Goal: Task Accomplishment & Management: Manage account settings

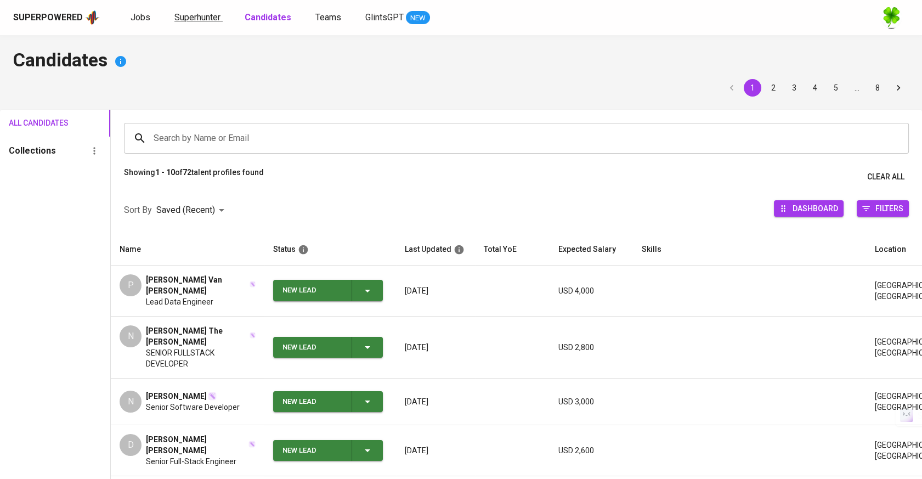
click at [178, 19] on span "Superhunter" at bounding box center [197, 17] width 46 height 10
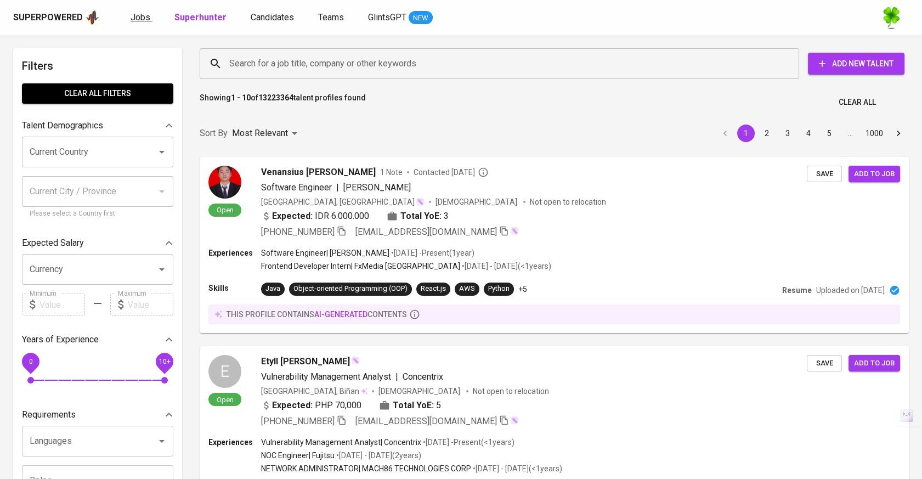
click at [147, 18] on span "Jobs" at bounding box center [140, 17] width 20 height 10
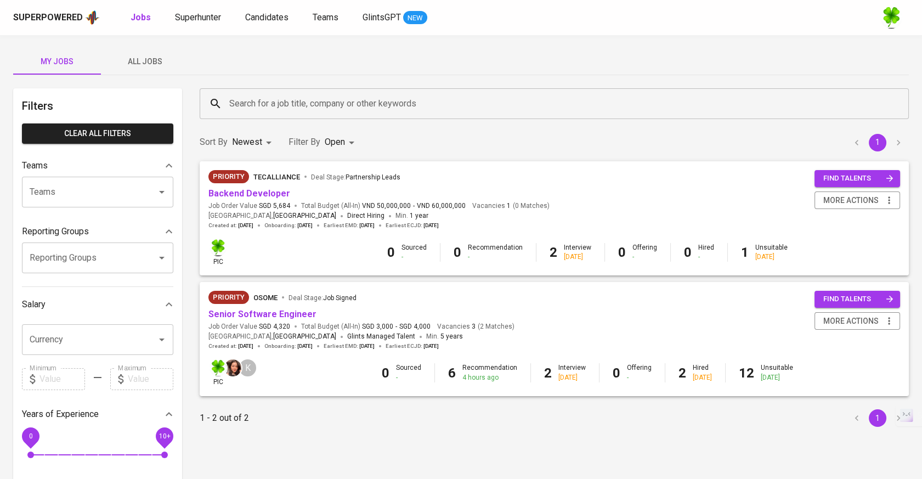
click at [158, 64] on span "All Jobs" at bounding box center [144, 62] width 75 height 14
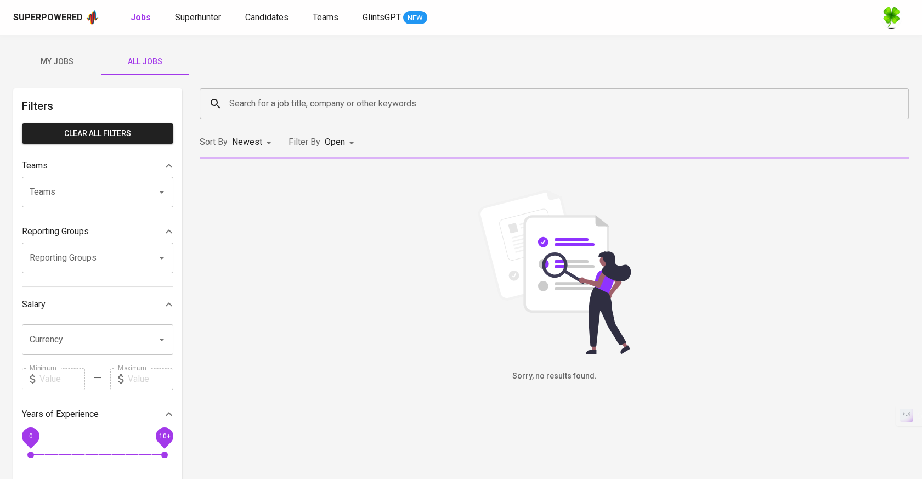
click at [323, 102] on input "Search for a job title, company or other keywords" at bounding box center [556, 103] width 661 height 21
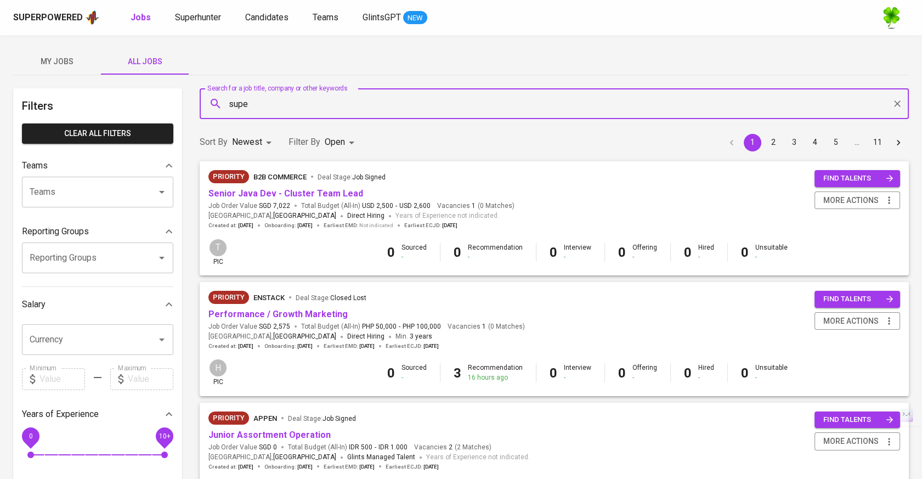
type input "super"
click at [283, 139] on span "Companies" at bounding box center [267, 135] width 43 height 10
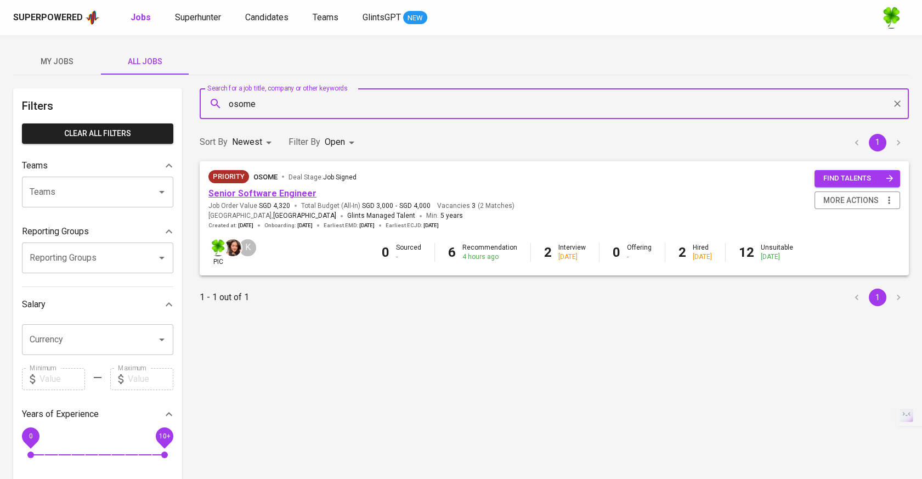
type input "osome"
click at [294, 192] on link "Senior Software Engineer" at bounding box center [262, 193] width 108 height 10
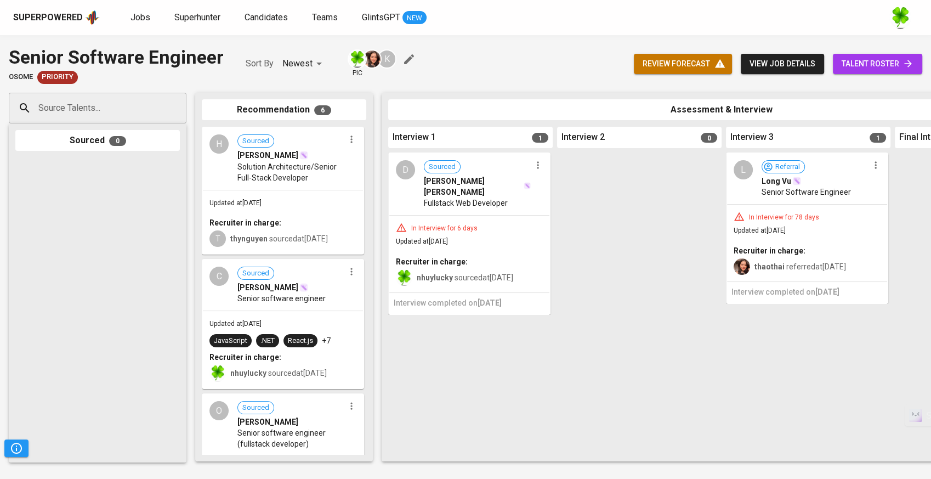
click at [344, 276] on button "button" at bounding box center [351, 271] width 14 height 14
click at [364, 338] on span "Move to unsuitable" at bounding box center [378, 339] width 58 height 10
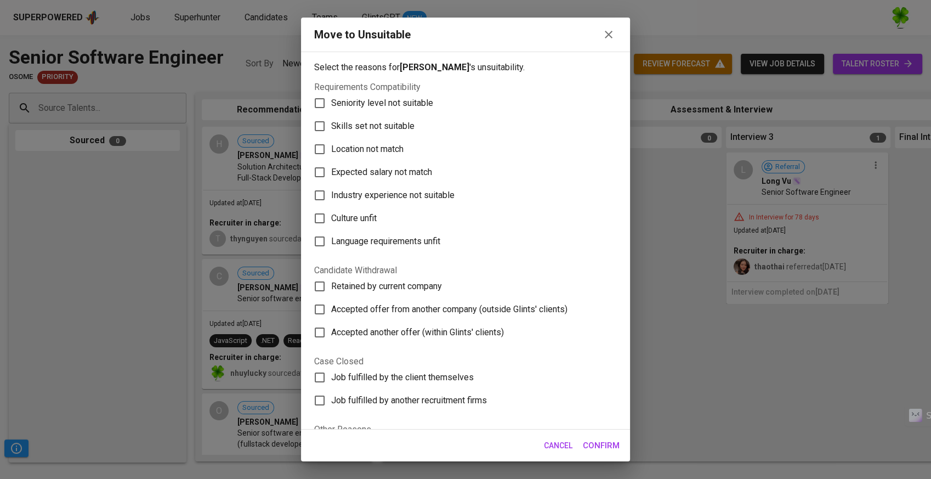
click at [402, 127] on span "Skills set not suitable" at bounding box center [372, 126] width 83 height 13
click at [331, 127] on input "Skills set not suitable" at bounding box center [319, 126] width 23 height 23
checkbox input "true"
click at [590, 441] on span "Confirm" at bounding box center [601, 445] width 37 height 14
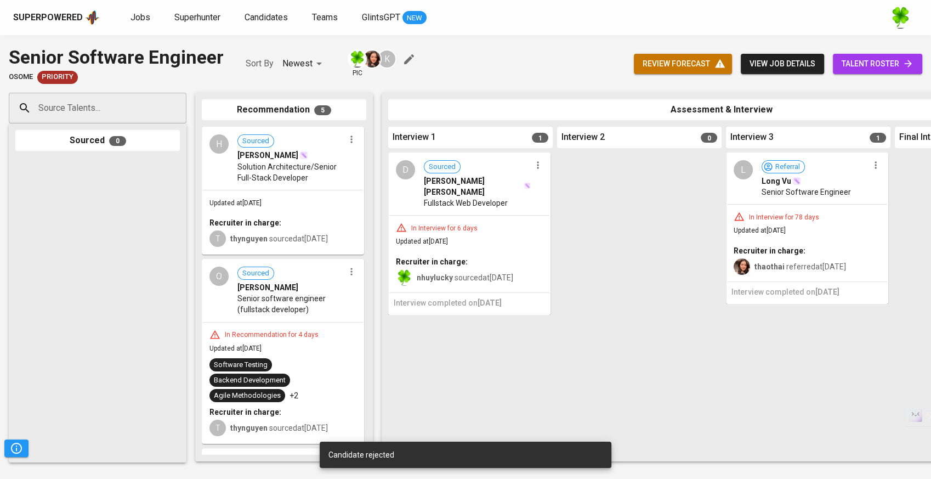
click at [347, 271] on icon "button" at bounding box center [351, 271] width 11 height 11
click at [389, 344] on span "Move to unsuitable" at bounding box center [378, 339] width 58 height 10
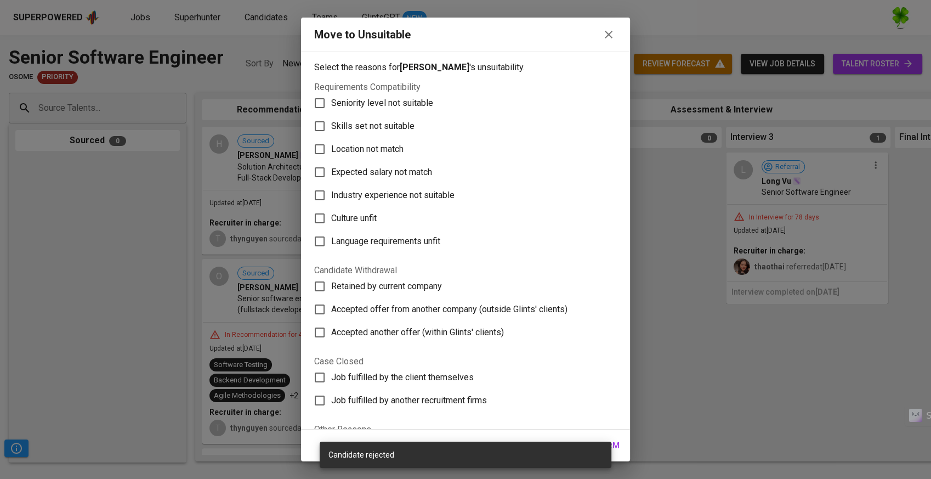
click at [386, 126] on span "Skills set not suitable" at bounding box center [372, 126] width 83 height 13
click at [331, 126] on input "Skills set not suitable" at bounding box center [319, 126] width 23 height 23
checkbox input "true"
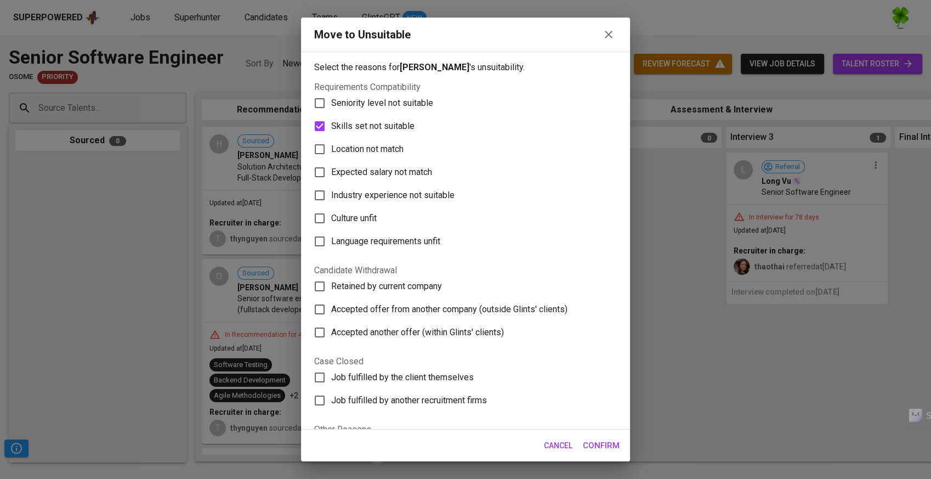
click at [596, 458] on div "Cancel Confirm" at bounding box center [465, 445] width 329 height 32
click at [599, 451] on span "Confirm" at bounding box center [601, 445] width 37 height 14
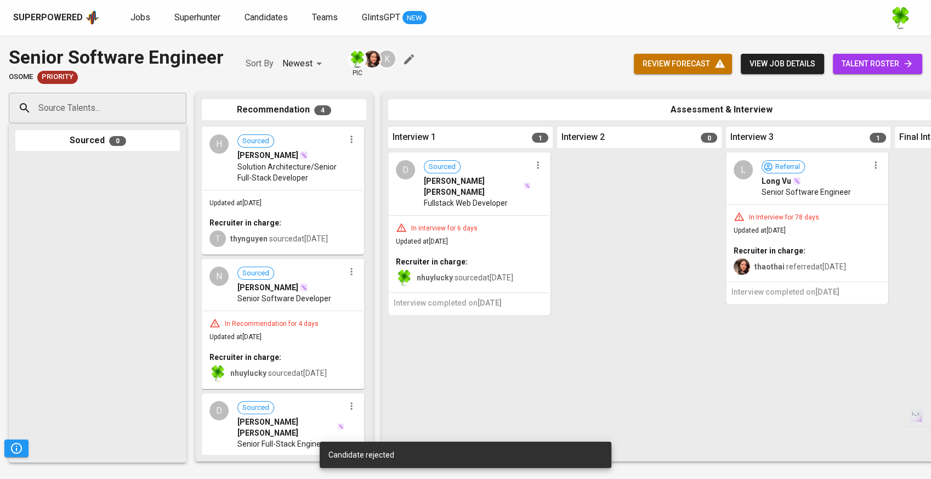
click at [872, 171] on button "button" at bounding box center [875, 165] width 14 height 14
click at [856, 230] on span "Move to unsuitable" at bounding box center [861, 234] width 58 height 10
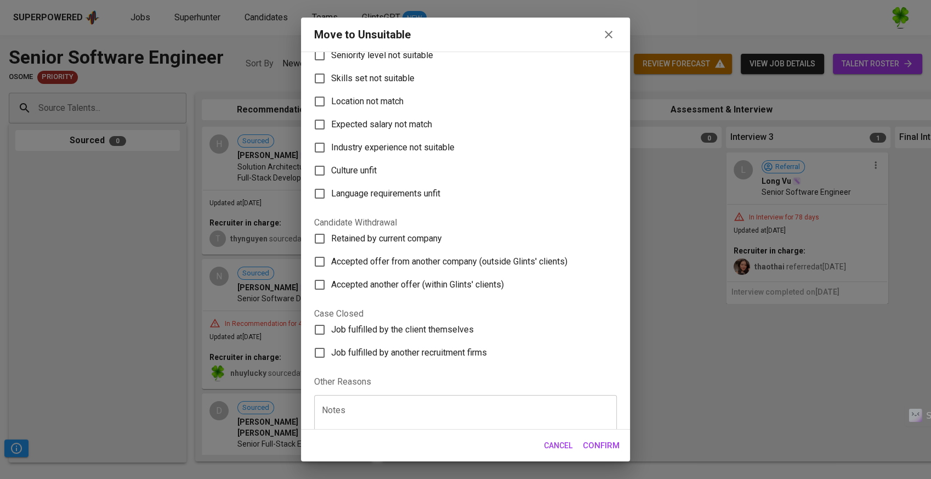
scroll to position [61, 0]
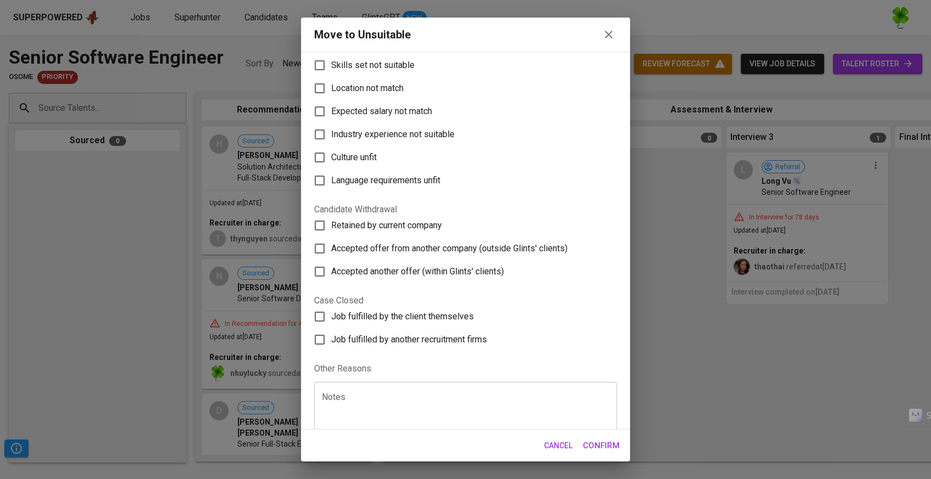
click at [390, 246] on span "Accepted offer from another company (outside Glints' clients)" at bounding box center [449, 248] width 236 height 13
click at [331, 246] on input "Accepted offer from another company (outside Glints' clients)" at bounding box center [319, 248] width 23 height 23
checkbox input "true"
click at [607, 452] on span "Confirm" at bounding box center [601, 445] width 37 height 14
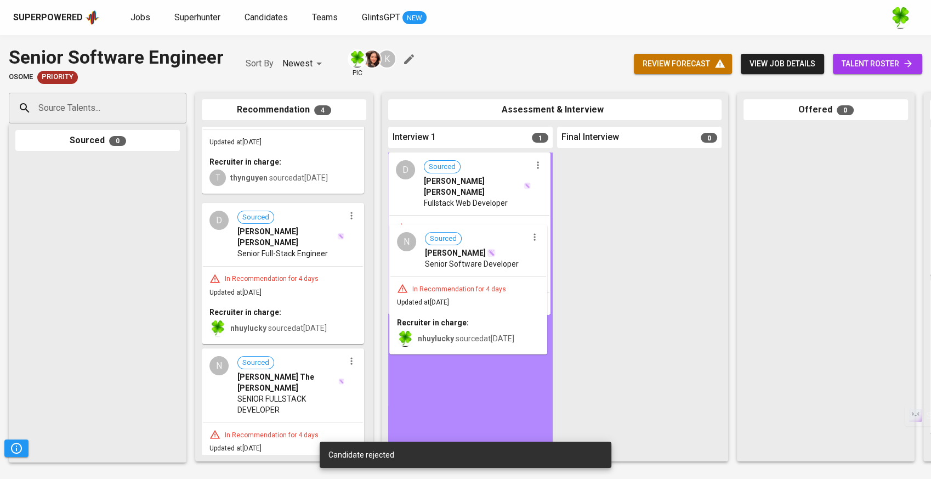
drag, startPoint x: 291, startPoint y: 264, endPoint x: 469, endPoint y: 294, distance: 181.3
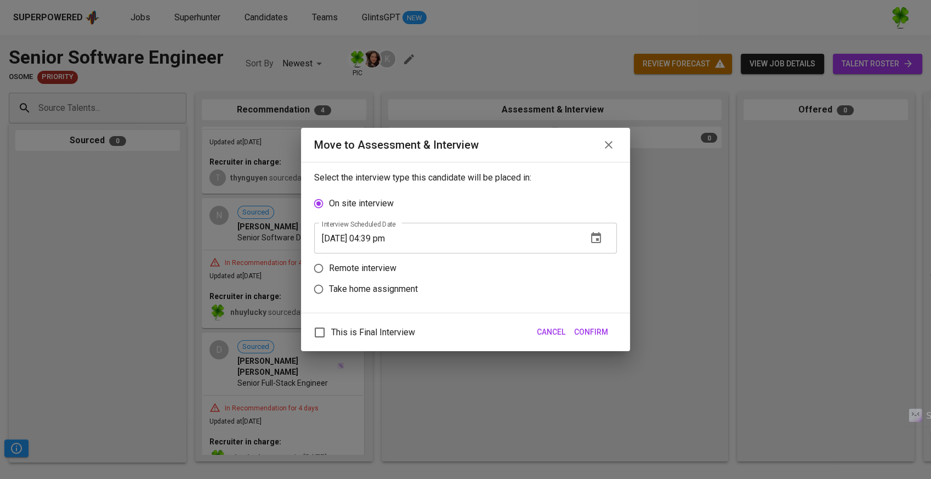
click at [379, 278] on label "Remote interview" at bounding box center [458, 268] width 300 height 21
click at [329, 278] on input "Remote interview" at bounding box center [318, 268] width 21 height 21
radio input "true"
click at [593, 323] on button "Confirm" at bounding box center [591, 332] width 43 height 20
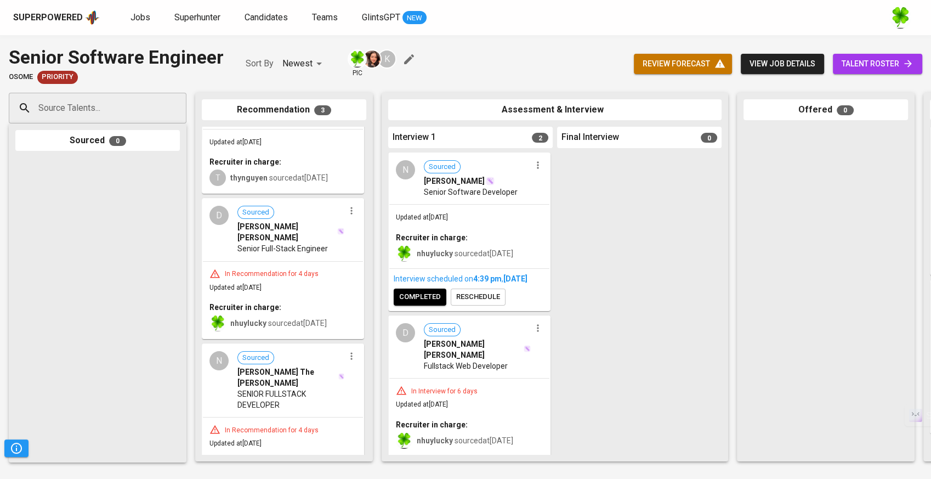
click at [532, 162] on icon "button" at bounding box center [537, 165] width 11 height 11
click at [536, 341] on div at bounding box center [465, 239] width 931 height 479
click at [532, 333] on icon "button" at bounding box center [537, 327] width 11 height 11
click at [558, 402] on span "Move to unsuitable" at bounding box center [564, 407] width 58 height 10
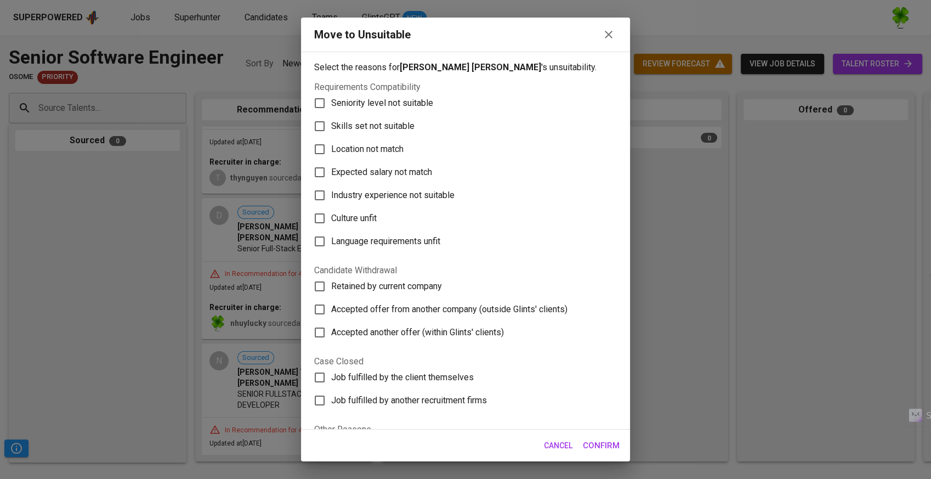
click at [394, 129] on span "Skills set not suitable" at bounding box center [372, 126] width 83 height 13
click at [331, 129] on input "Skills set not suitable" at bounding box center [319, 126] width 23 height 23
checkbox input "true"
click at [606, 441] on span "Confirm" at bounding box center [601, 445] width 37 height 14
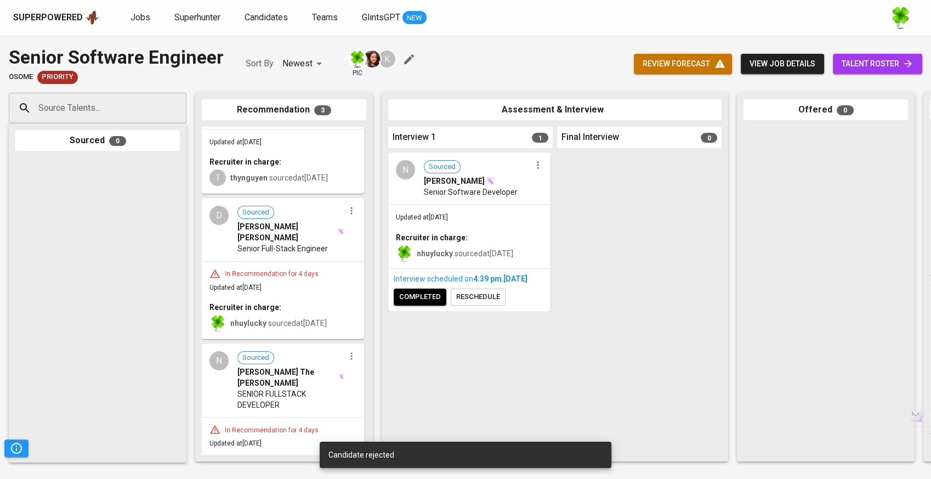
scroll to position [0, 0]
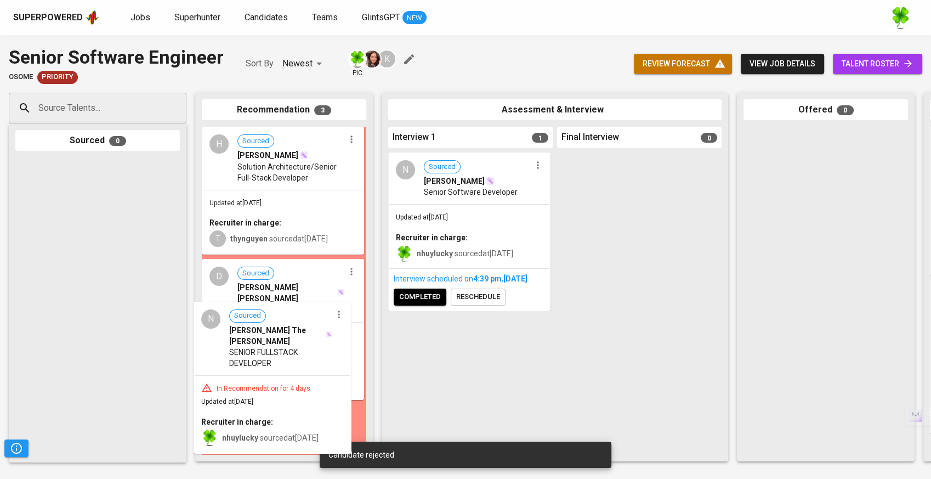
drag, startPoint x: 295, startPoint y: 363, endPoint x: 289, endPoint y: 334, distance: 29.6
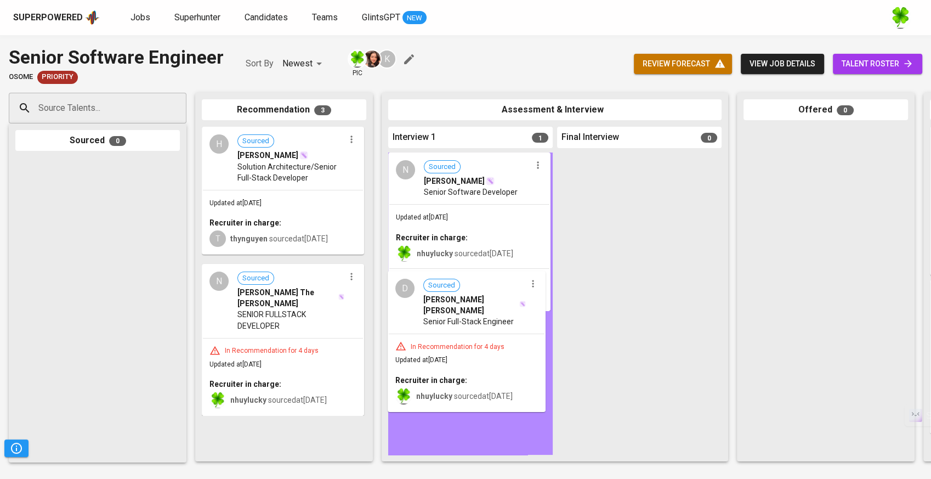
drag, startPoint x: 386, startPoint y: 296, endPoint x: 495, endPoint y: 301, distance: 108.7
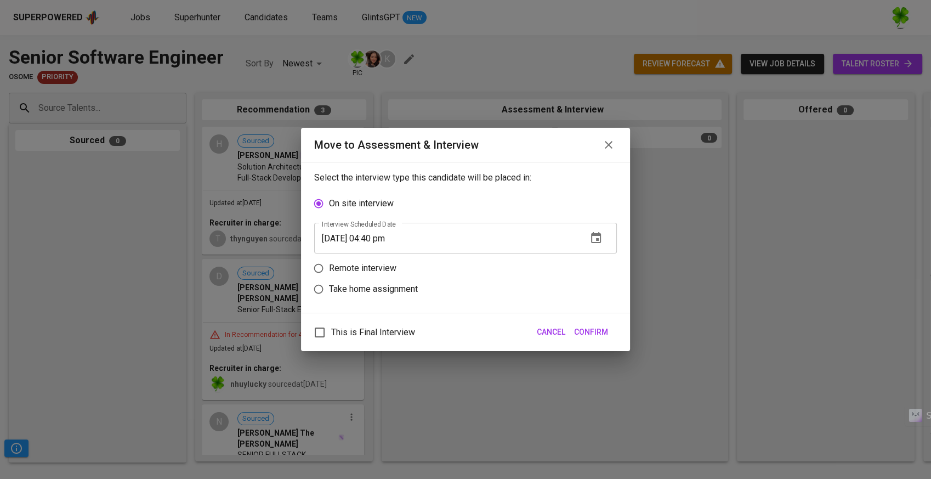
click at [398, 265] on label "Remote interview" at bounding box center [458, 268] width 300 height 21
click at [329, 265] on input "Remote interview" at bounding box center [318, 268] width 21 height 21
radio input "true"
click at [392, 287] on p "Take home assignment" at bounding box center [373, 288] width 89 height 13
click at [329, 287] on input "Take home assignment" at bounding box center [318, 289] width 21 height 21
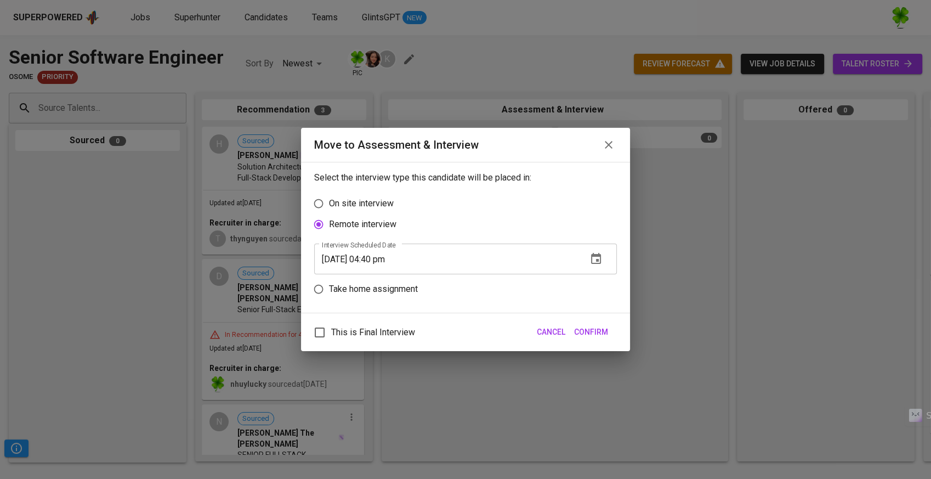
radio input "true"
click at [593, 329] on span "Confirm" at bounding box center [591, 332] width 34 height 14
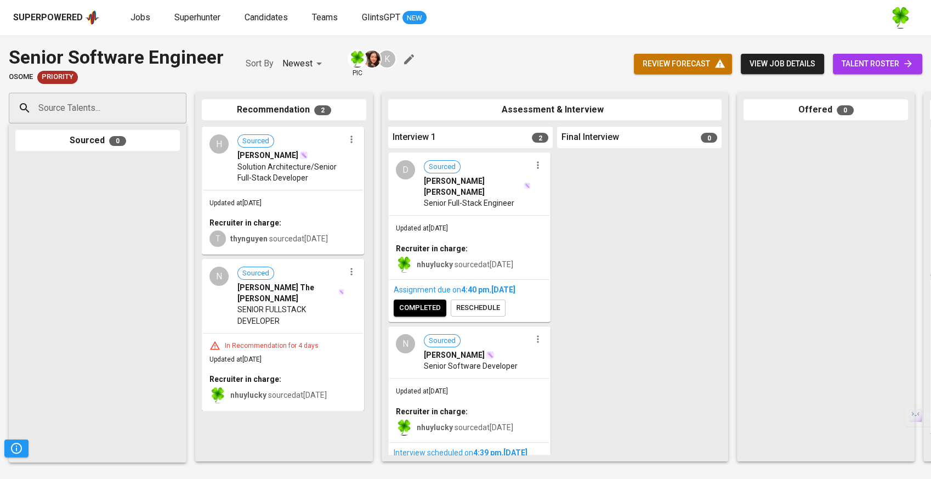
click at [532, 333] on icon "button" at bounding box center [537, 338] width 11 height 11
click at [578, 368] on li "Change from Source to Refer" at bounding box center [579, 363] width 106 height 16
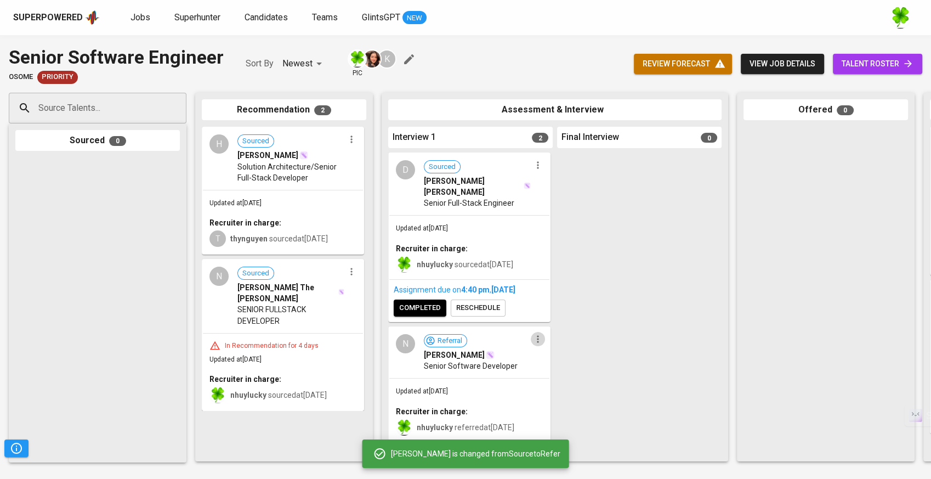
click at [536, 333] on icon "button" at bounding box center [537, 338] width 11 height 11
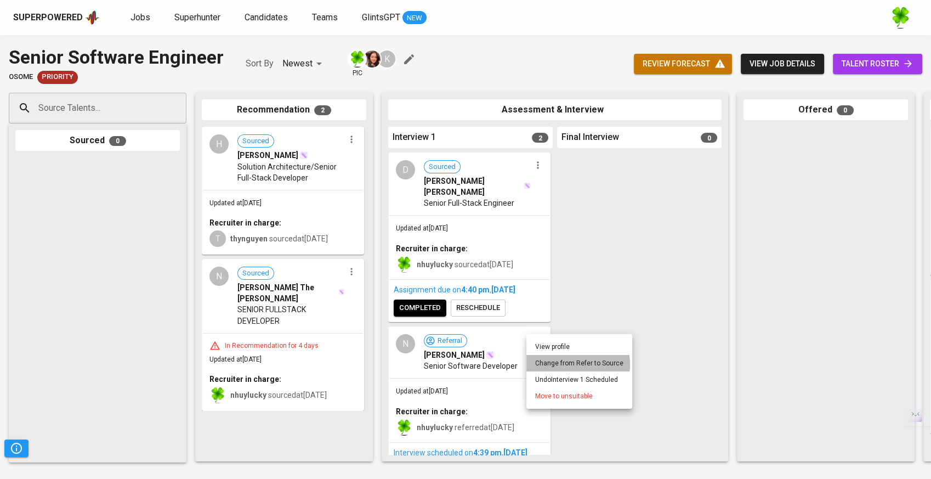
click at [573, 364] on li "Change from Refer to Source" at bounding box center [579, 363] width 106 height 16
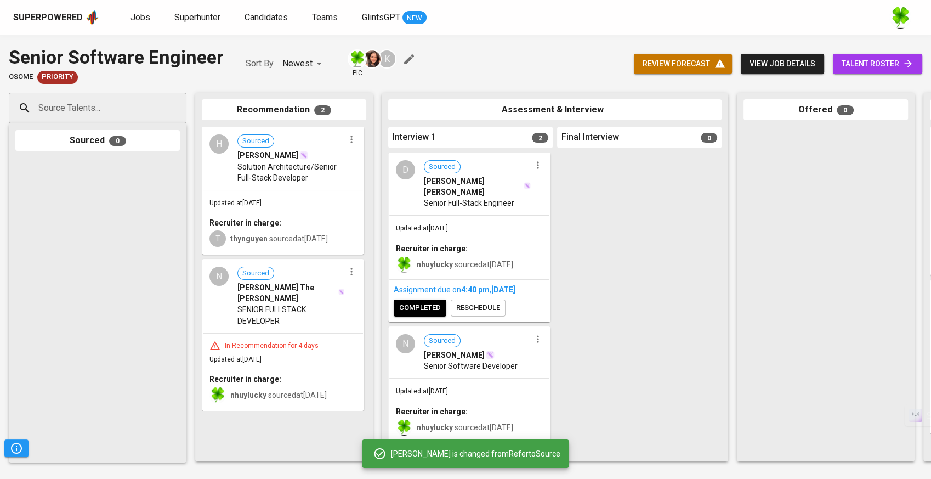
click at [534, 333] on icon "button" at bounding box center [537, 338] width 11 height 11
drag, startPoint x: 458, startPoint y: 365, endPoint x: 337, endPoint y: 370, distance: 121.8
click at [337, 370] on div at bounding box center [465, 239] width 931 height 479
click at [537, 333] on icon "button" at bounding box center [537, 338] width 11 height 11
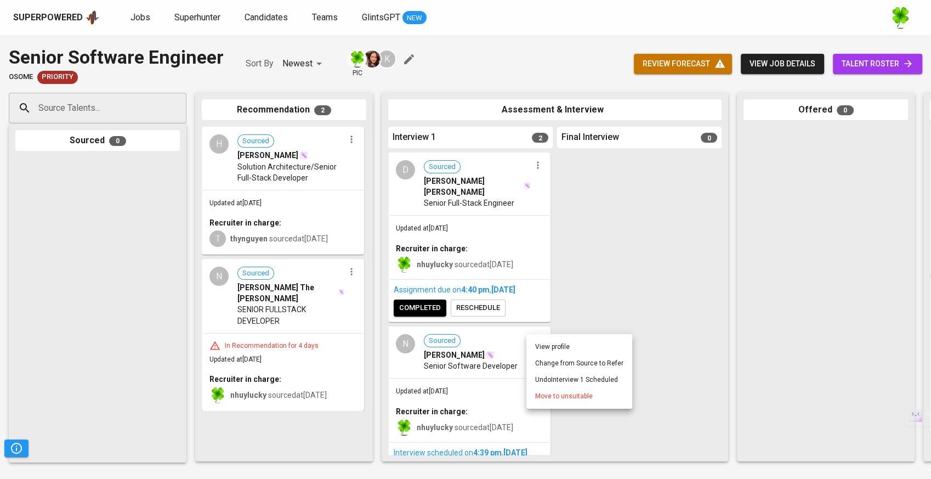
click at [600, 373] on li "Undo Interview 1 Scheduled" at bounding box center [579, 379] width 106 height 16
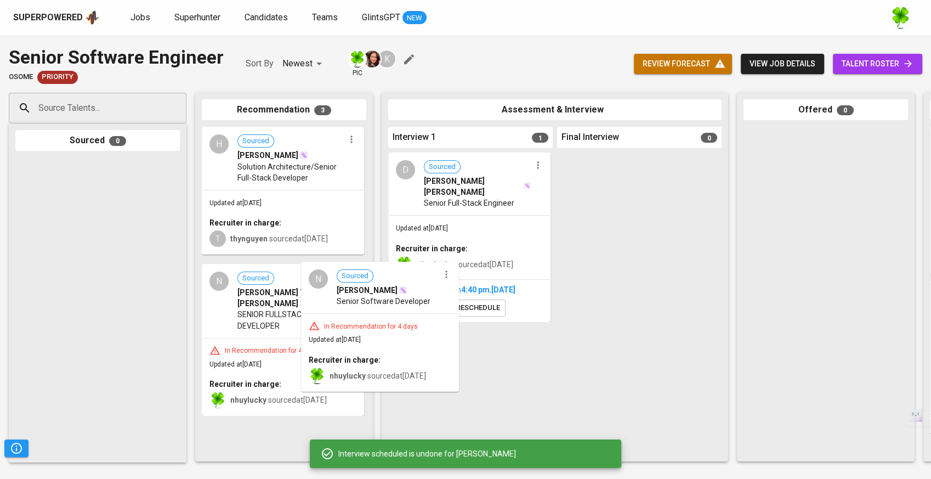
drag, startPoint x: 350, startPoint y: 349, endPoint x: 490, endPoint y: 363, distance: 140.5
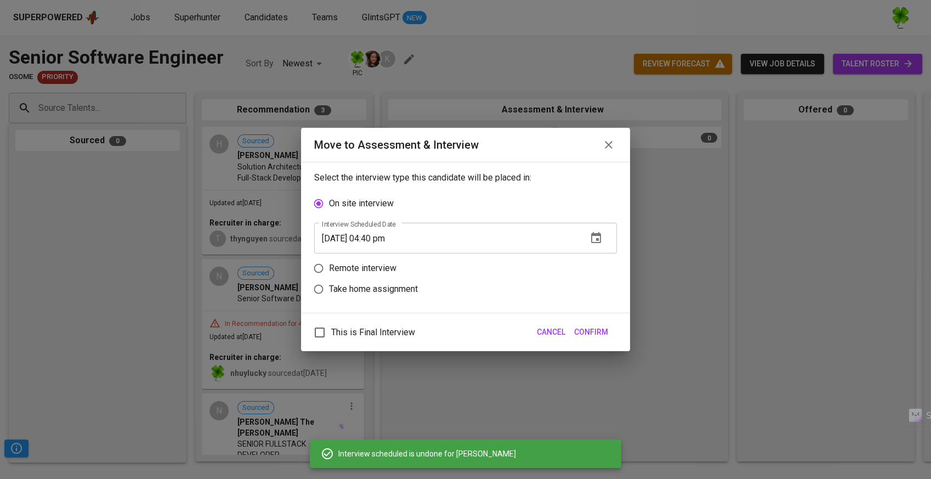
click at [376, 292] on p "Take home assignment" at bounding box center [373, 288] width 89 height 13
click at [329, 292] on input "Take home assignment" at bounding box center [318, 289] width 21 height 21
radio input "true"
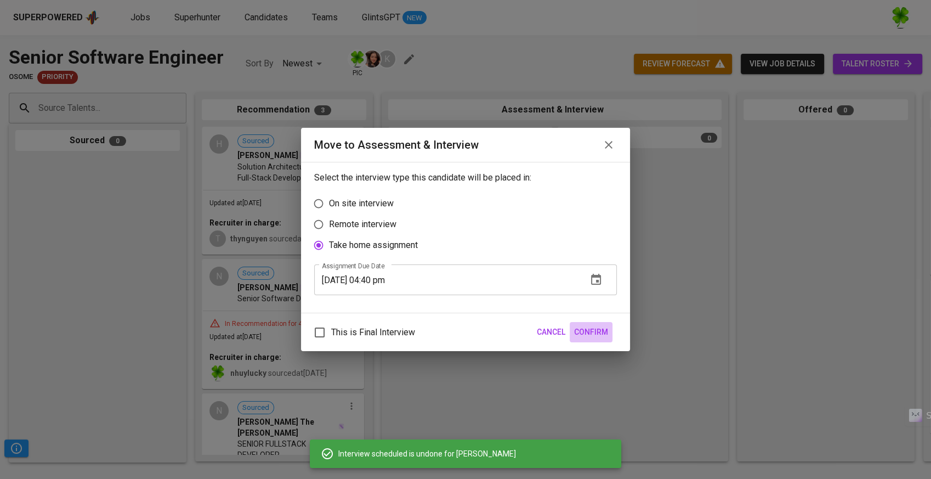
click at [600, 328] on span "Confirm" at bounding box center [591, 332] width 34 height 14
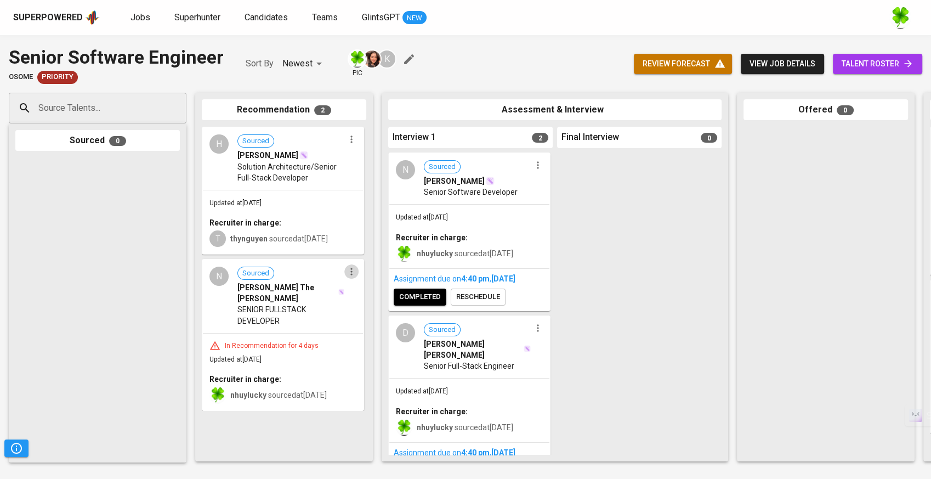
click at [351, 274] on icon "button" at bounding box center [351, 271] width 11 height 11
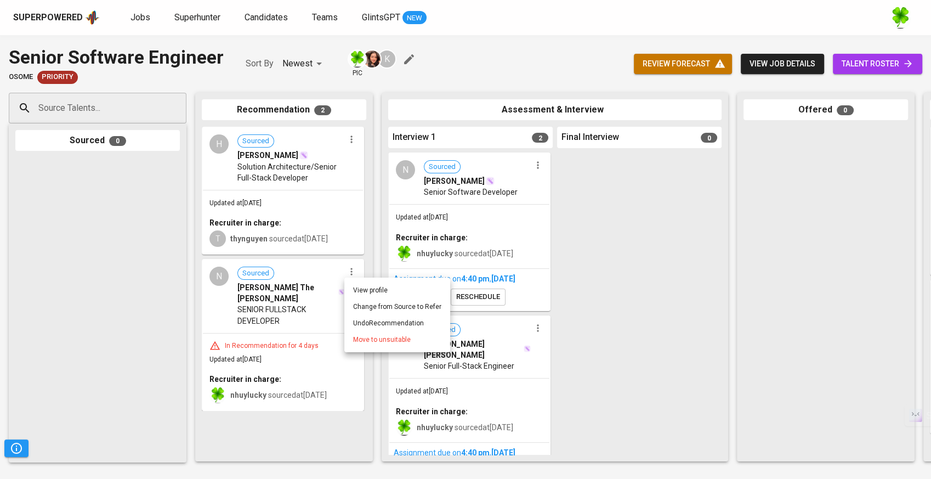
click at [387, 342] on span "Move to unsuitable" at bounding box center [382, 339] width 58 height 10
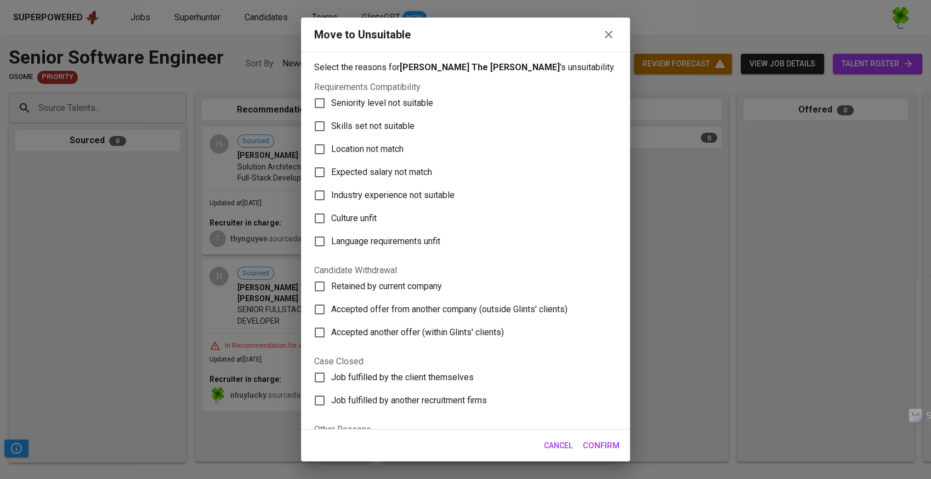
click at [387, 129] on span "Skills set not suitable" at bounding box center [372, 126] width 83 height 13
click at [331, 129] on input "Skills set not suitable" at bounding box center [319, 126] width 23 height 23
checkbox input "true"
click at [608, 439] on span "Confirm" at bounding box center [601, 445] width 37 height 14
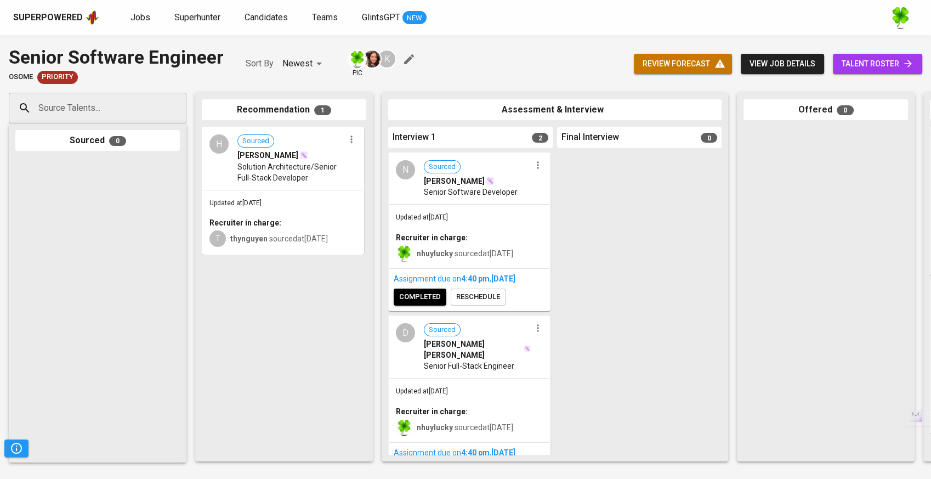
click at [60, 12] on div "Superpowered" at bounding box center [48, 18] width 70 height 13
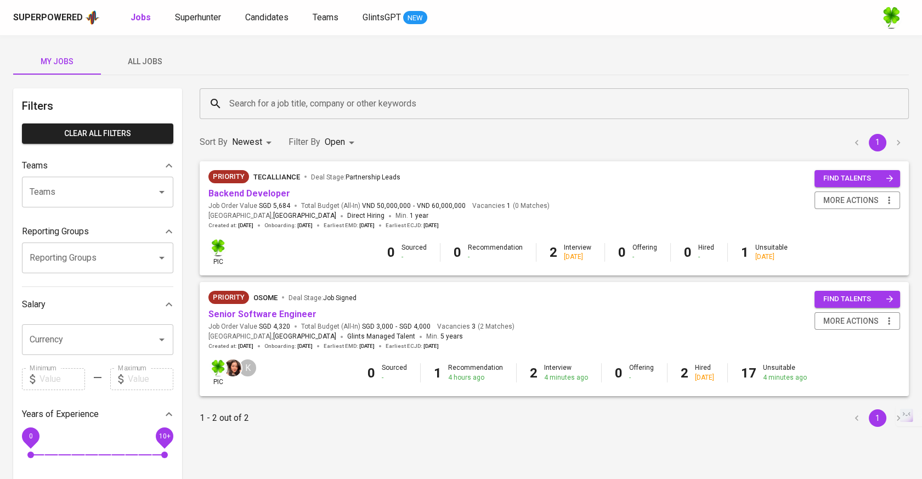
click at [281, 187] on div "Priority TecAlliance Deal Stage : Partnership Leads Backend Developer Job Order…" at bounding box center [378, 199] width 341 height 59
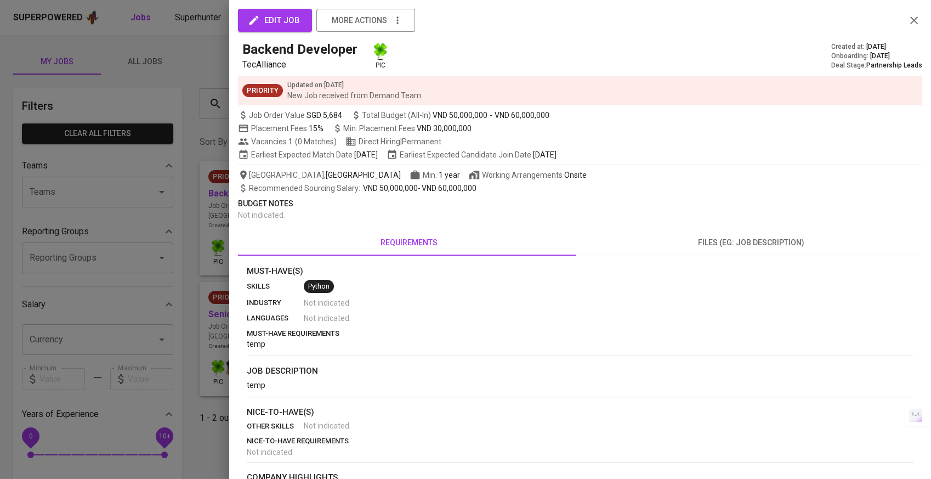
drag, startPoint x: 281, startPoint y: 187, endPoint x: 186, endPoint y: 212, distance: 98.5
click at [186, 212] on div at bounding box center [465, 239] width 931 height 479
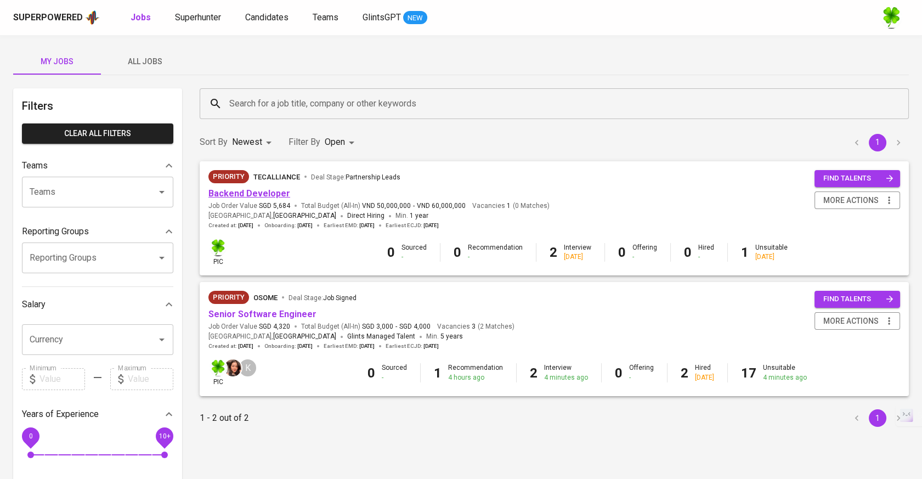
click at [254, 192] on link "Backend Developer" at bounding box center [249, 193] width 82 height 10
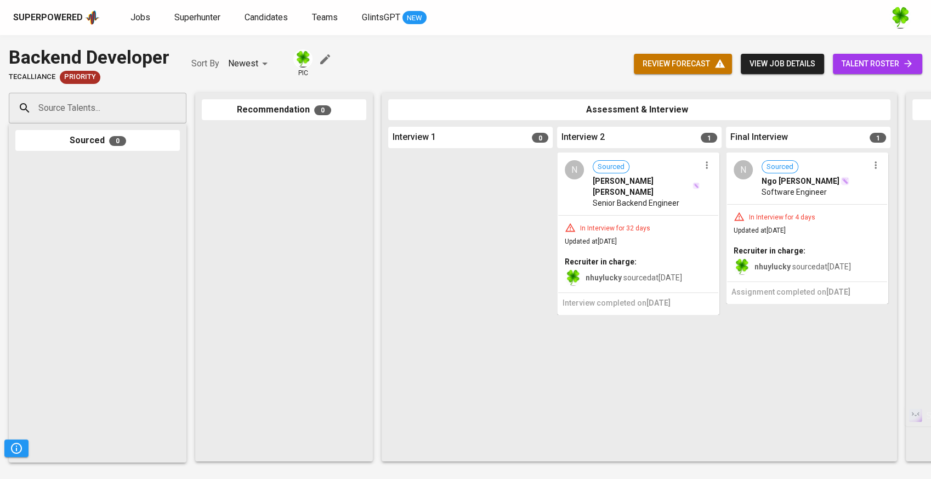
click at [711, 167] on icon "button" at bounding box center [706, 165] width 11 height 11
click at [724, 228] on li "Move to unsuitable" at bounding box center [749, 234] width 99 height 16
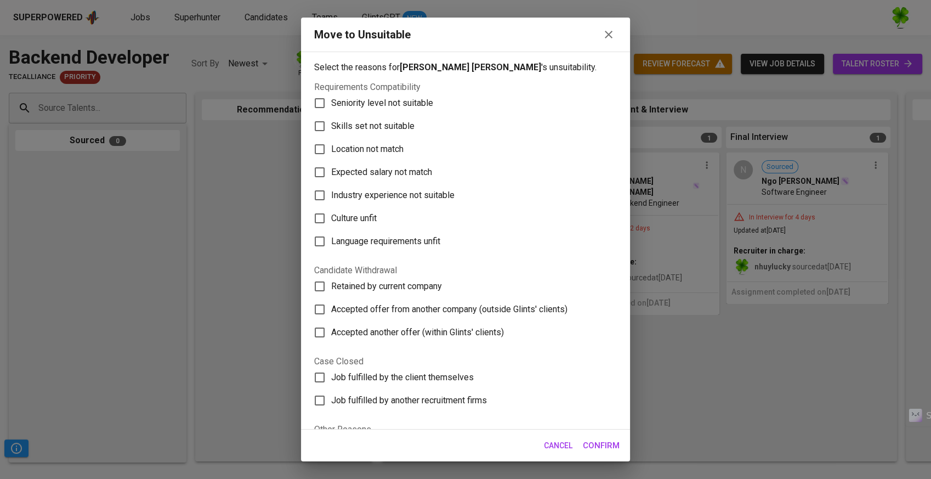
click at [350, 120] on span "Skills set not suitable" at bounding box center [372, 126] width 83 height 13
click at [331, 120] on input "Skills set not suitable" at bounding box center [319, 126] width 23 height 23
checkbox input "true"
click at [601, 440] on span "Confirm" at bounding box center [601, 445] width 37 height 14
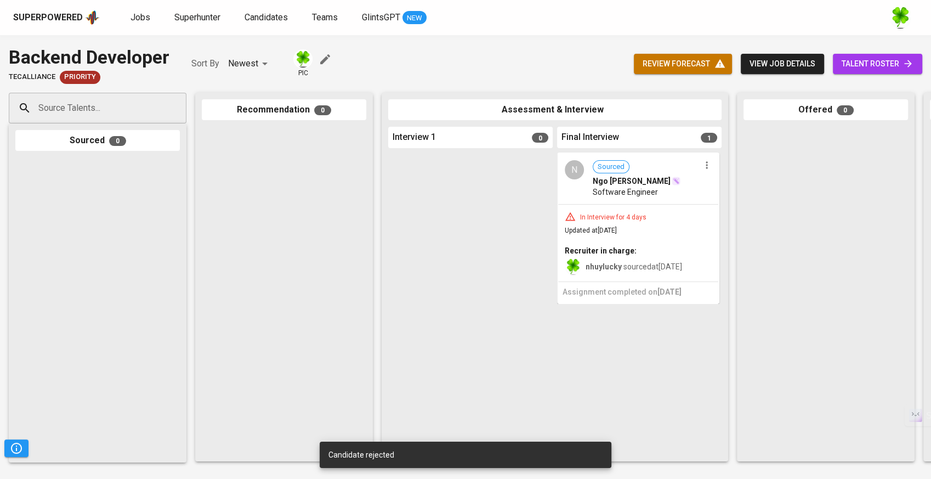
click at [63, 19] on div "Superpowered" at bounding box center [48, 18] width 70 height 13
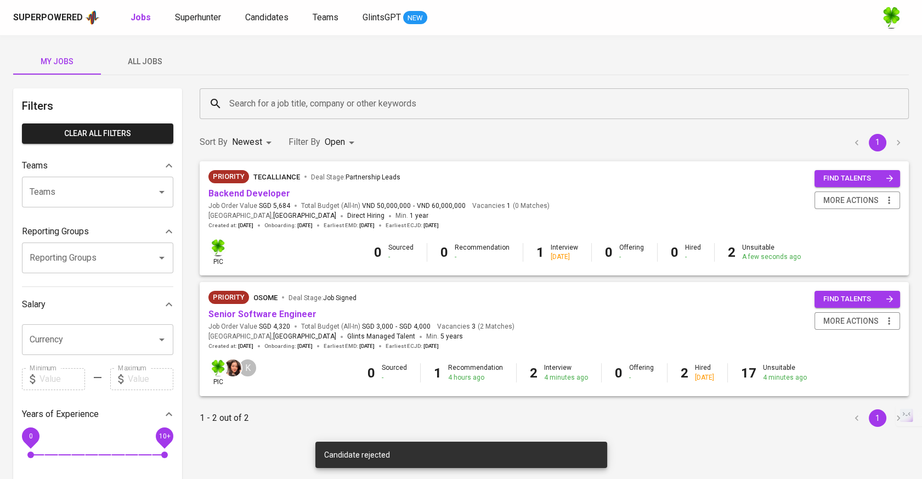
drag, startPoint x: 144, startPoint y: 59, endPoint x: 321, endPoint y: 111, distance: 185.0
click at [144, 59] on span "All Jobs" at bounding box center [144, 62] width 75 height 14
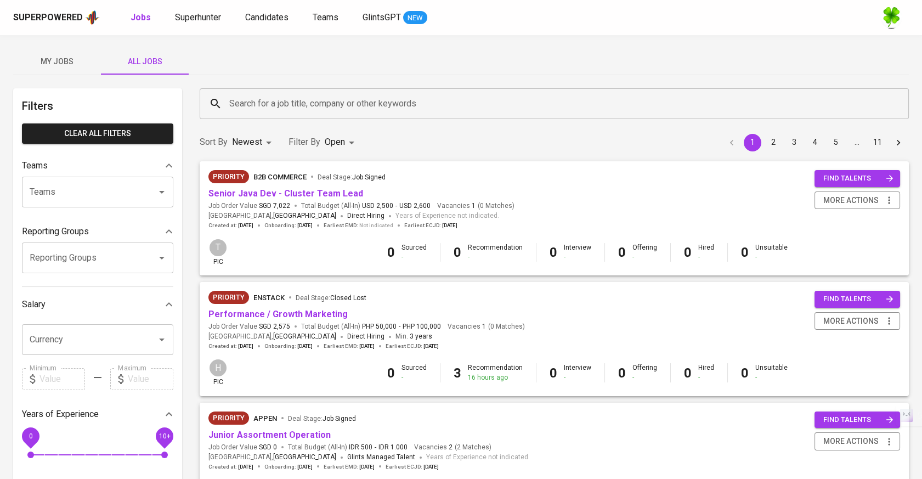
click at [334, 105] on input "Search for a job title, company or other keywords" at bounding box center [556, 103] width 661 height 21
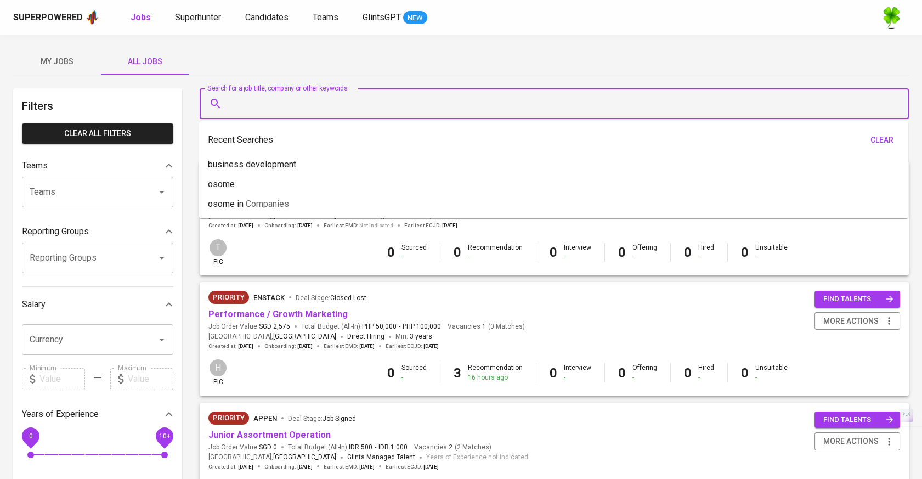
click at [345, 61] on div "My Jobs All Jobs" at bounding box center [460, 61] width 895 height 26
click at [351, 97] on input "Search for a job title, company or other keywords" at bounding box center [556, 103] width 661 height 21
click at [378, 63] on div "My Jobs All Jobs" at bounding box center [460, 61] width 895 height 26
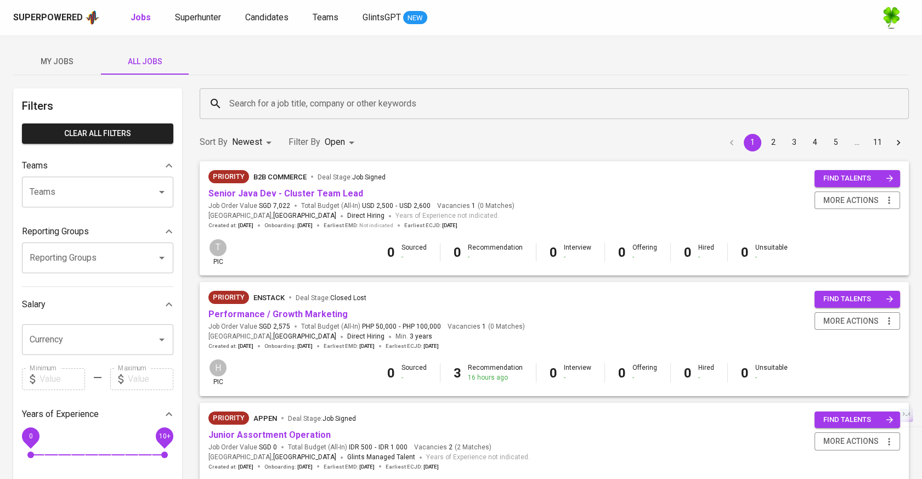
click at [344, 105] on input "Search for a job title, company or other keywords" at bounding box center [556, 103] width 661 height 21
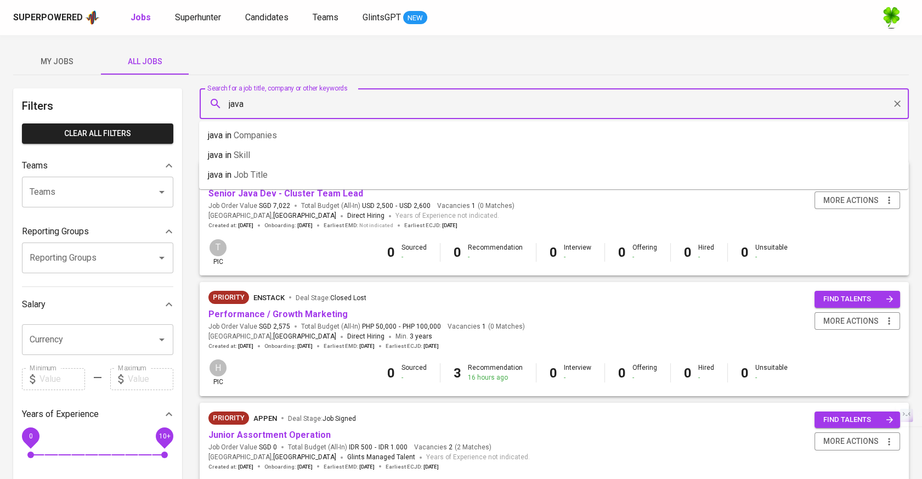
type input "java"
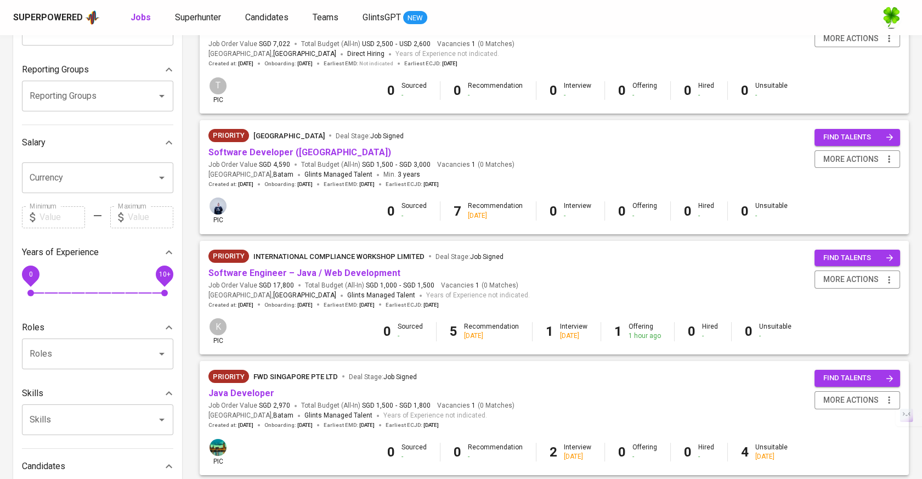
scroll to position [183, 0]
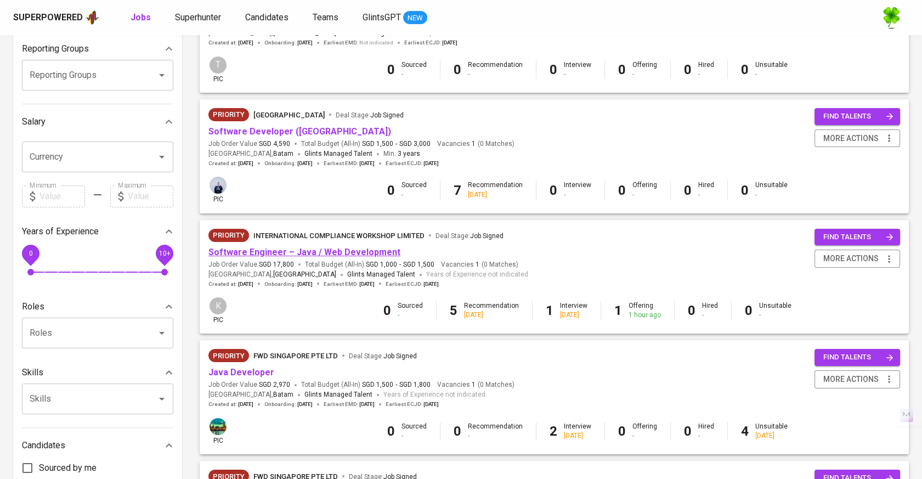
click at [331, 252] on link "Software Engineer – Java / Web Development" at bounding box center [304, 252] width 192 height 10
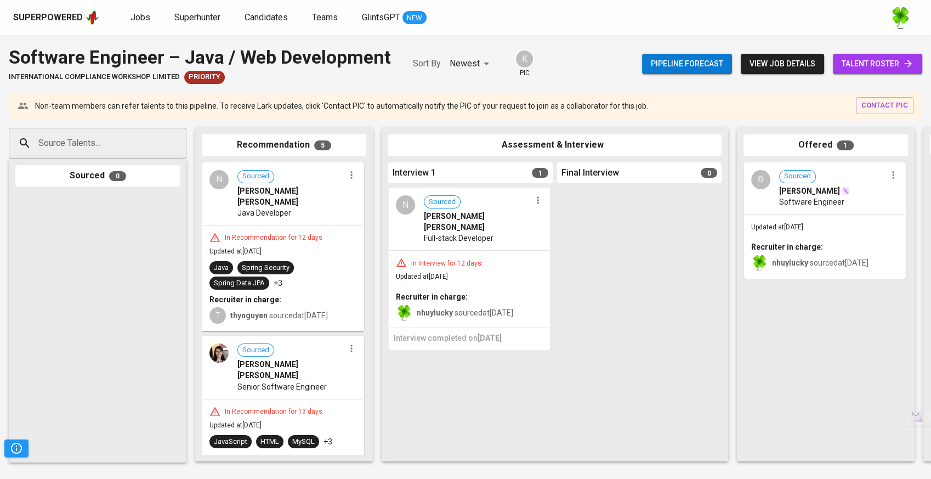
click at [319, 241] on div "In Recommendation for 12 days Updated at [DATE] Java Spring Security Spring Dat…" at bounding box center [283, 277] width 160 height 105
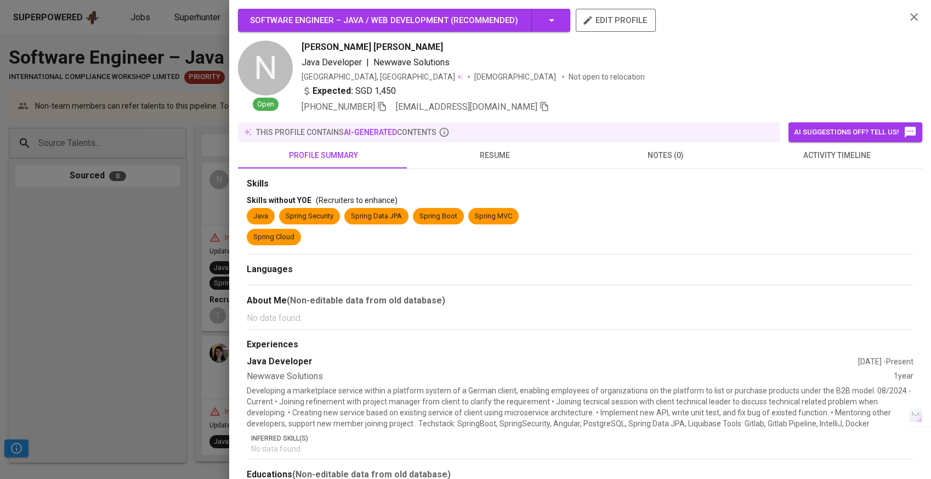
click at [490, 156] on span "resume" at bounding box center [495, 156] width 158 height 14
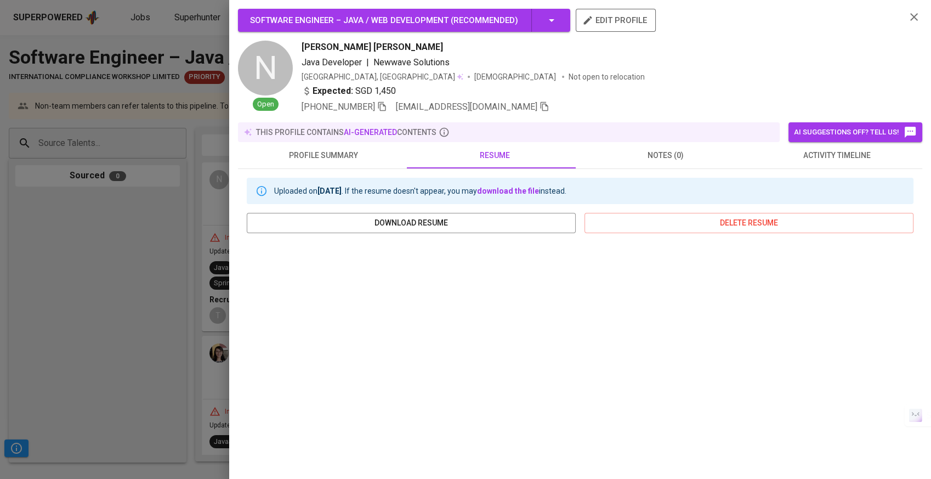
click at [162, 327] on div at bounding box center [465, 239] width 931 height 479
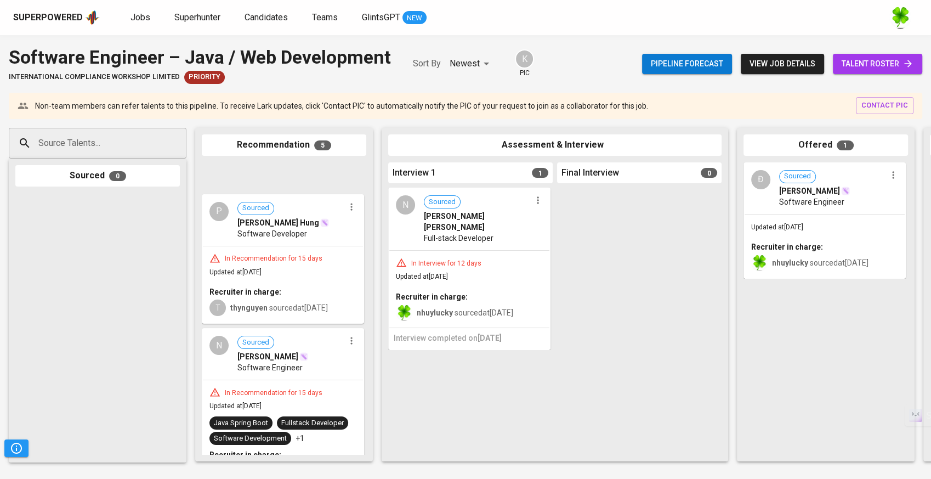
scroll to position [446, 0]
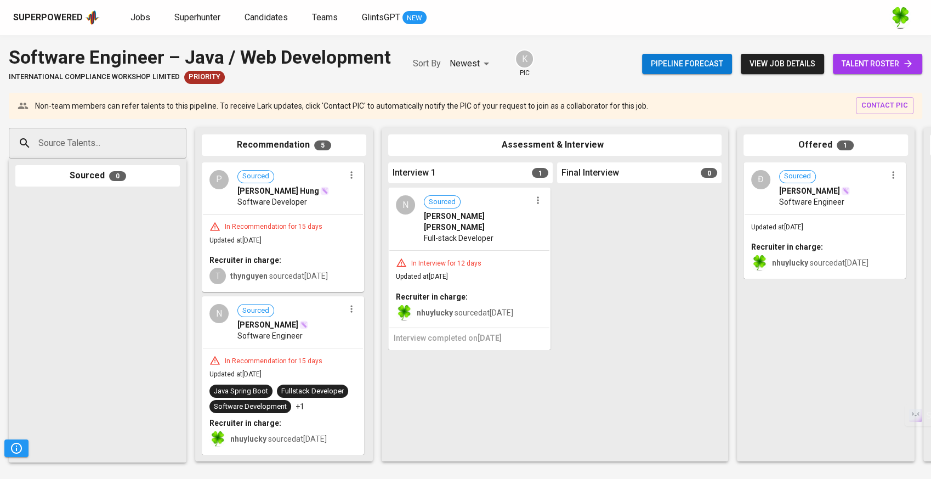
click at [314, 238] on div "In Recommendation for 15 days Updated at Aug 25, 2025 Recruiter in charge: T th…" at bounding box center [283, 252] width 160 height 77
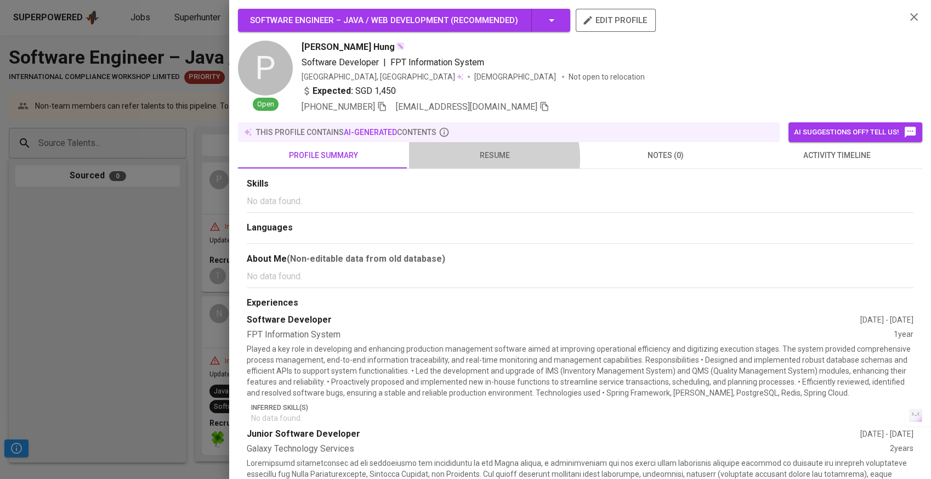
click at [480, 158] on span "resume" at bounding box center [495, 156] width 158 height 14
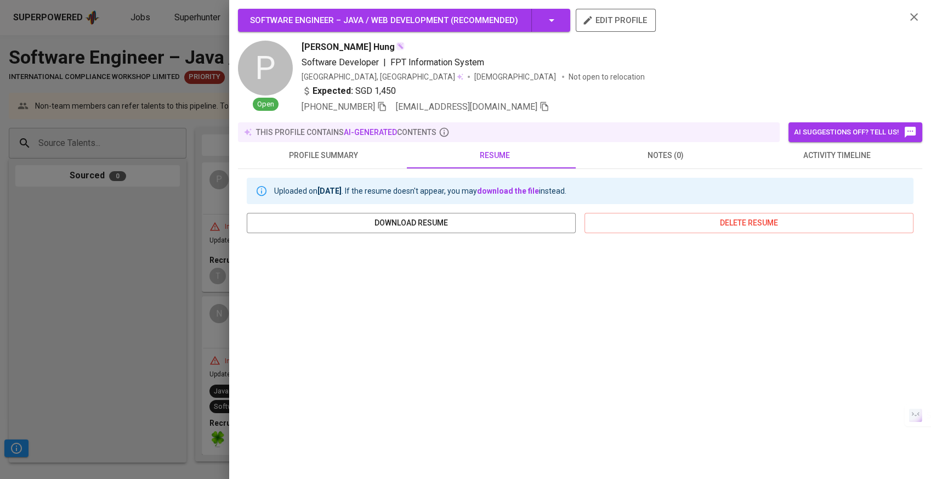
click at [188, 287] on div at bounding box center [465, 239] width 931 height 479
